Goal: Understand process/instructions

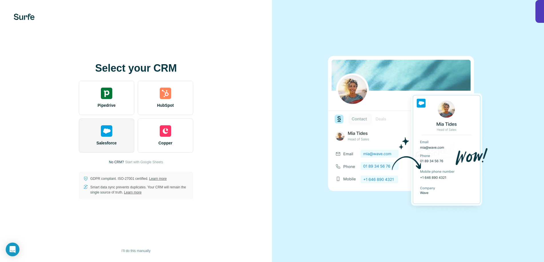
click at [104, 137] on div "Salesforce" at bounding box center [106, 136] width 55 height 34
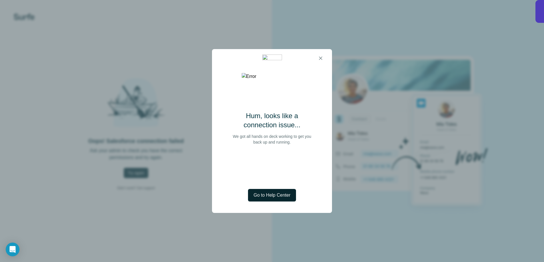
click at [265, 196] on span "Go to Help Center" at bounding box center [272, 195] width 37 height 7
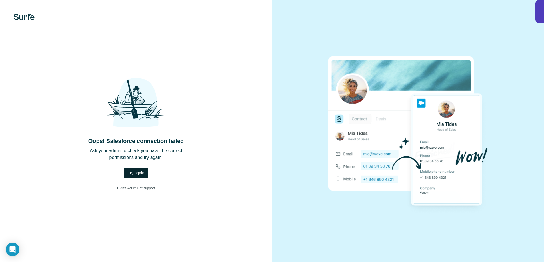
click at [133, 173] on span "Try again" at bounding box center [136, 173] width 17 height 6
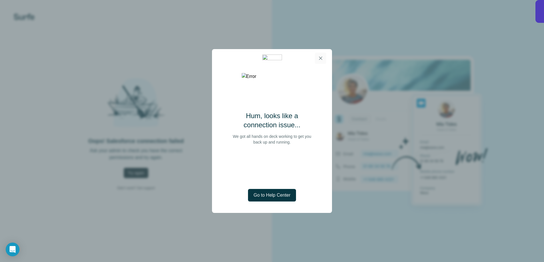
click at [321, 57] on icon "button" at bounding box center [321, 58] width 6 height 6
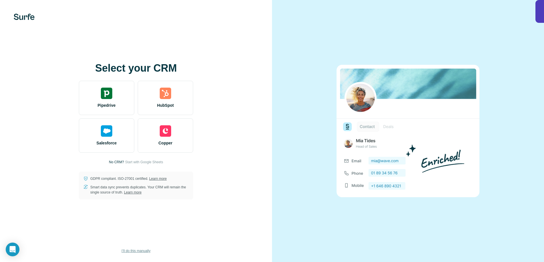
click at [134, 251] on span "I’ll do this manually" at bounding box center [136, 251] width 29 height 5
